Goal: Use online tool/utility

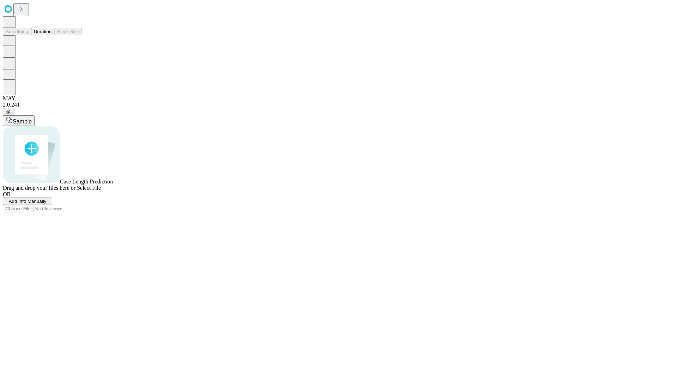
click at [51, 35] on button "Duration" at bounding box center [42, 31] width 23 height 7
click at [47, 204] on span "Add Info Manually" at bounding box center [28, 200] width 38 height 5
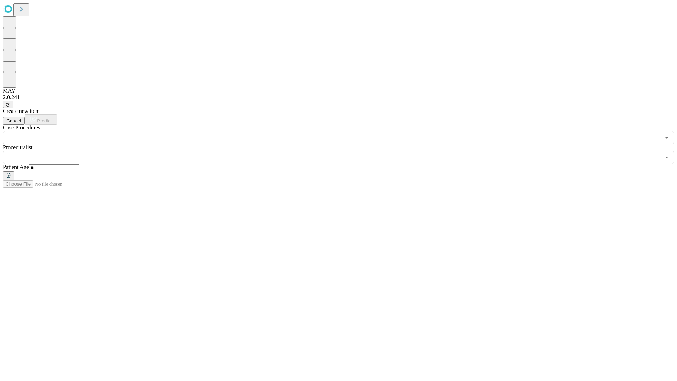
type input "**"
click at [343, 151] on input "text" at bounding box center [332, 157] width 658 height 13
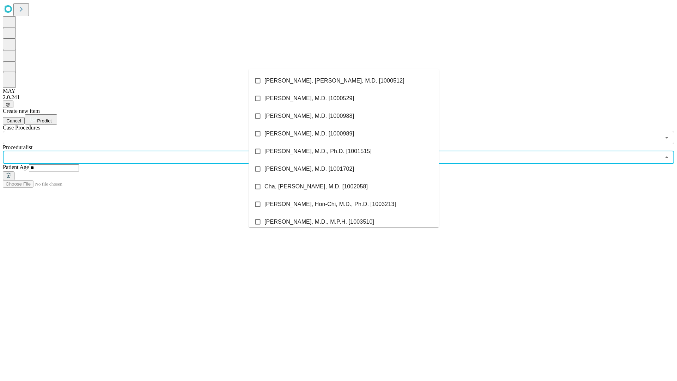
click at [344, 81] on li "[PERSON_NAME], [PERSON_NAME], M.D. [1000512]" at bounding box center [344, 81] width 190 height 18
click at [148, 131] on input "text" at bounding box center [332, 137] width 658 height 13
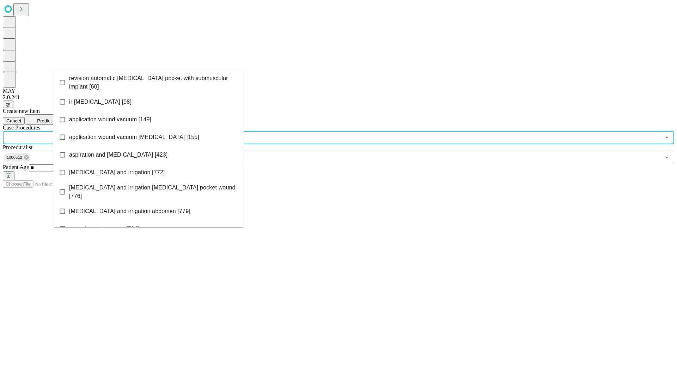
click at [148, 81] on span "revision automatic [MEDICAL_DATA] pocket with submuscular implant [60]" at bounding box center [153, 82] width 169 height 17
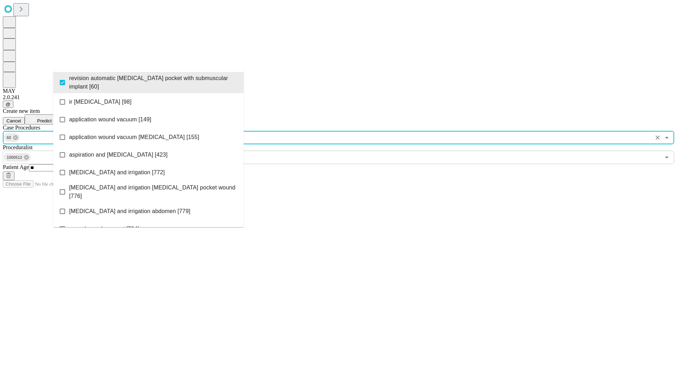
click at [51, 118] on span "Predict" at bounding box center [44, 120] width 14 height 5
